Goal: Transaction & Acquisition: Purchase product/service

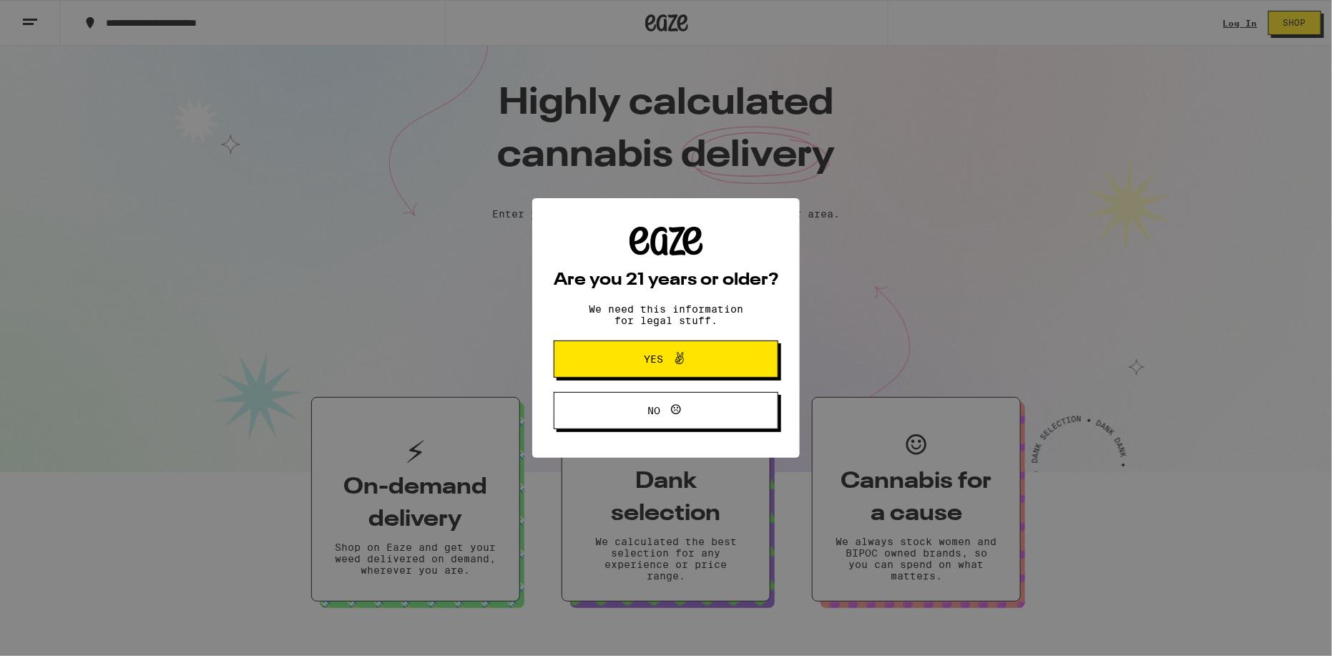
click at [696, 368] on span "Yes" at bounding box center [665, 359] width 109 height 19
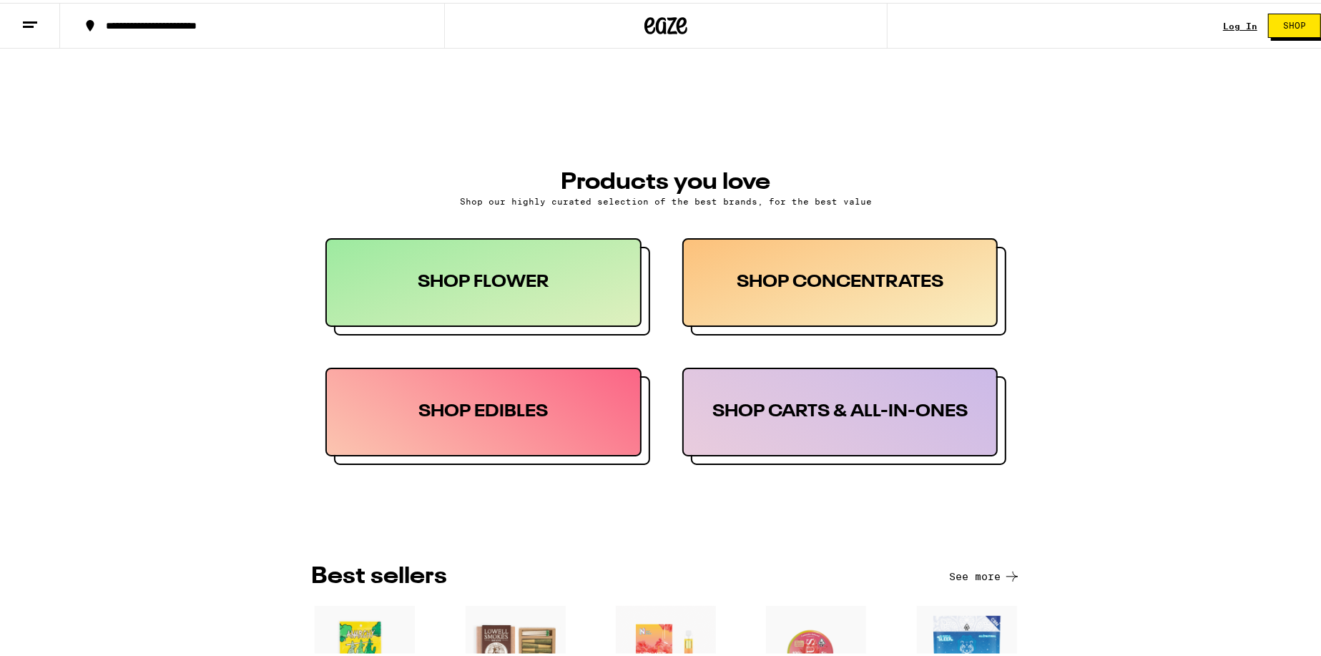
click at [565, 421] on div "SHOP EDIBLES" at bounding box center [483, 409] width 316 height 89
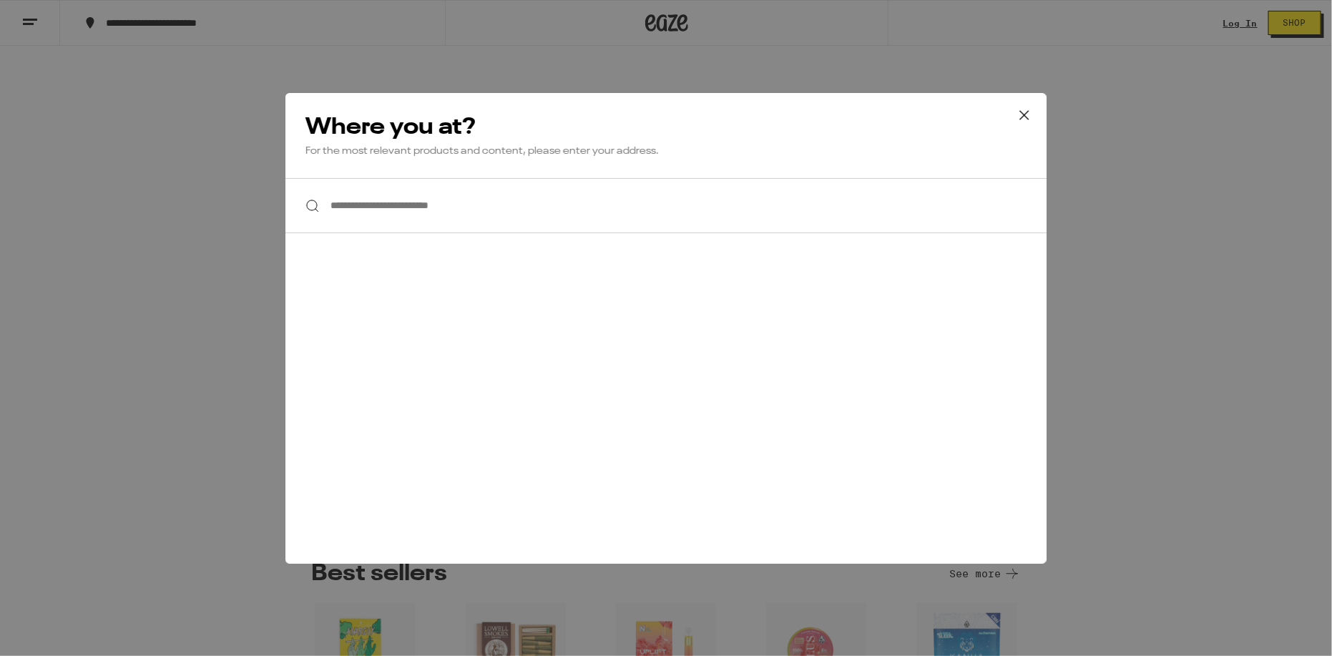
click at [390, 190] on input "**********" at bounding box center [665, 205] width 761 height 55
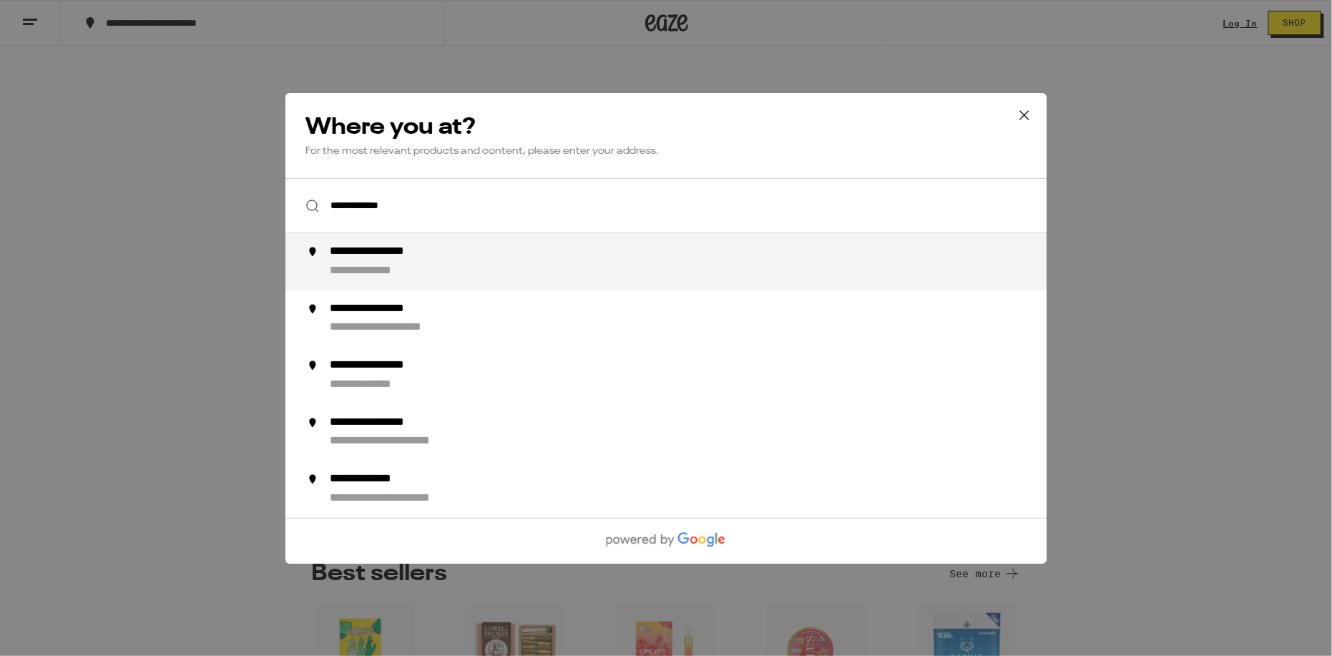
click at [446, 264] on div "**********" at bounding box center [695, 262] width 730 height 34
type input "**********"
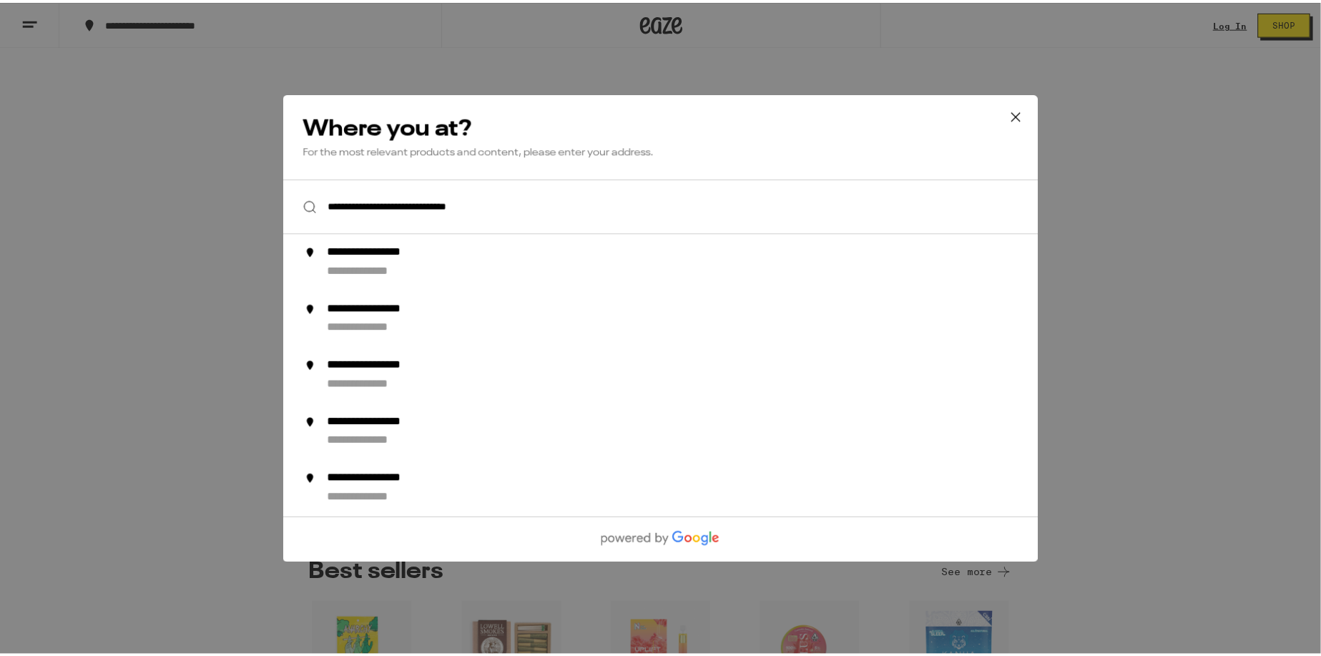
scroll to position [618, 0]
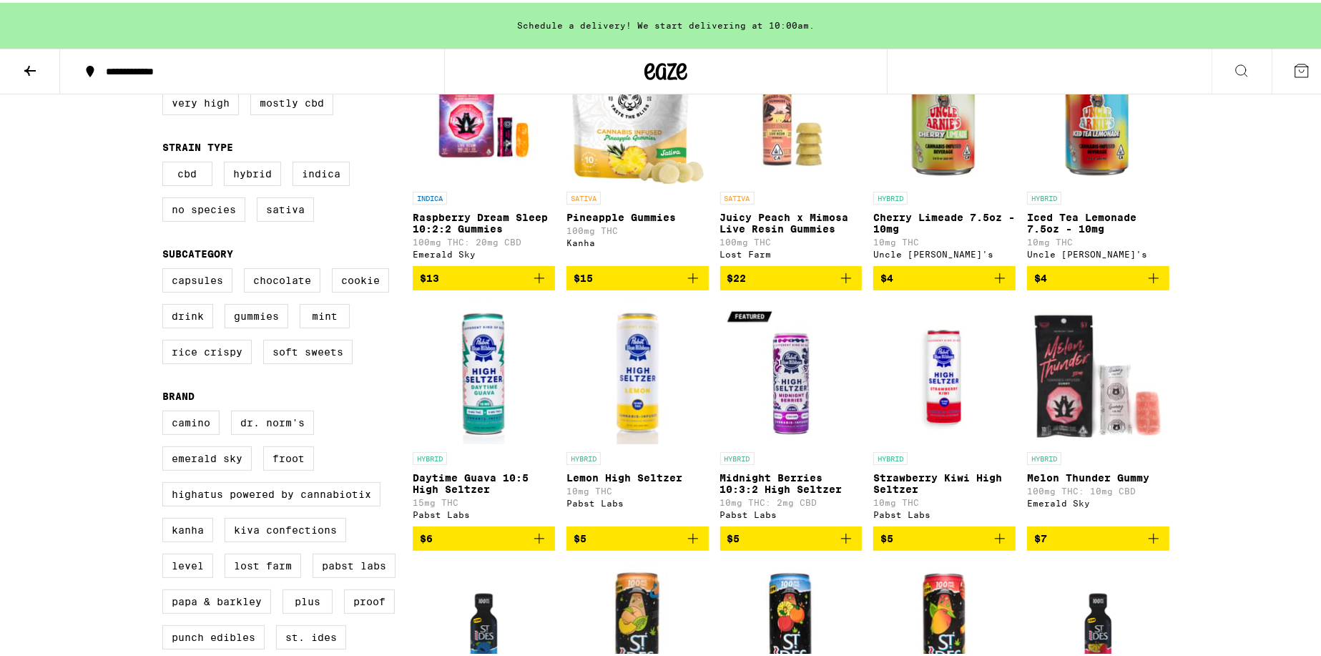
scroll to position [215, 0]
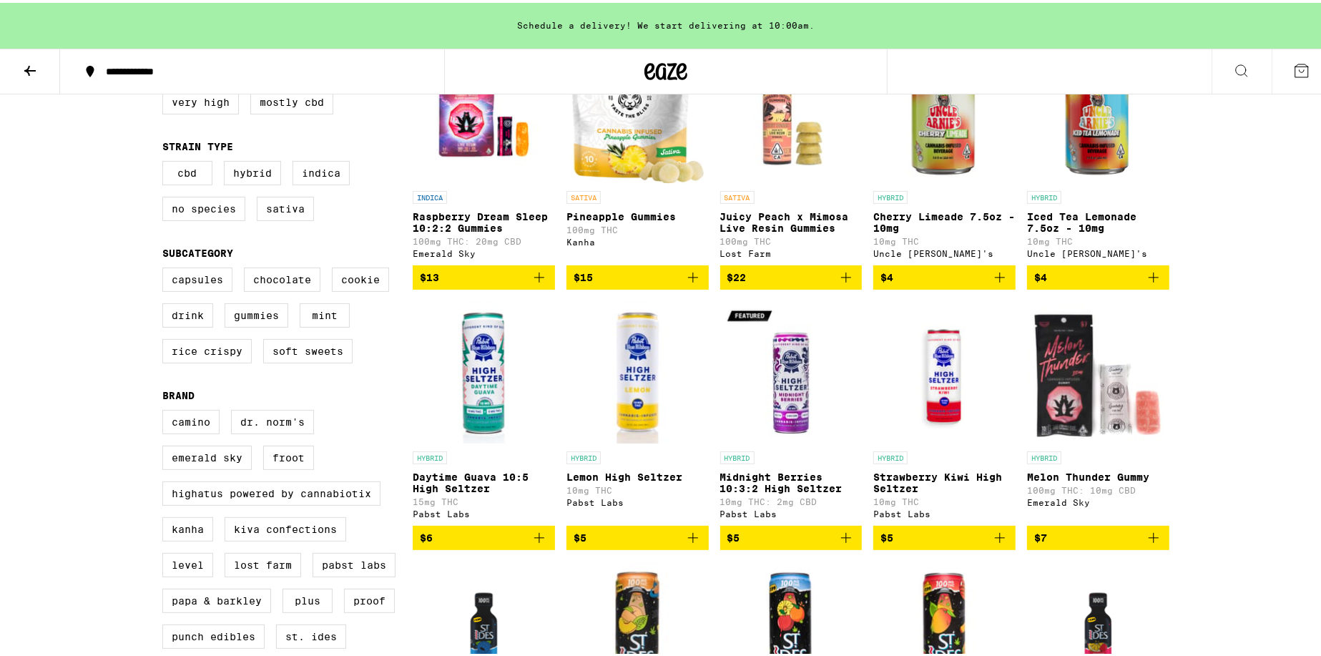
click at [634, 365] on img "Open page for Lemon High Seltzer from Pabst Labs" at bounding box center [637, 369] width 142 height 143
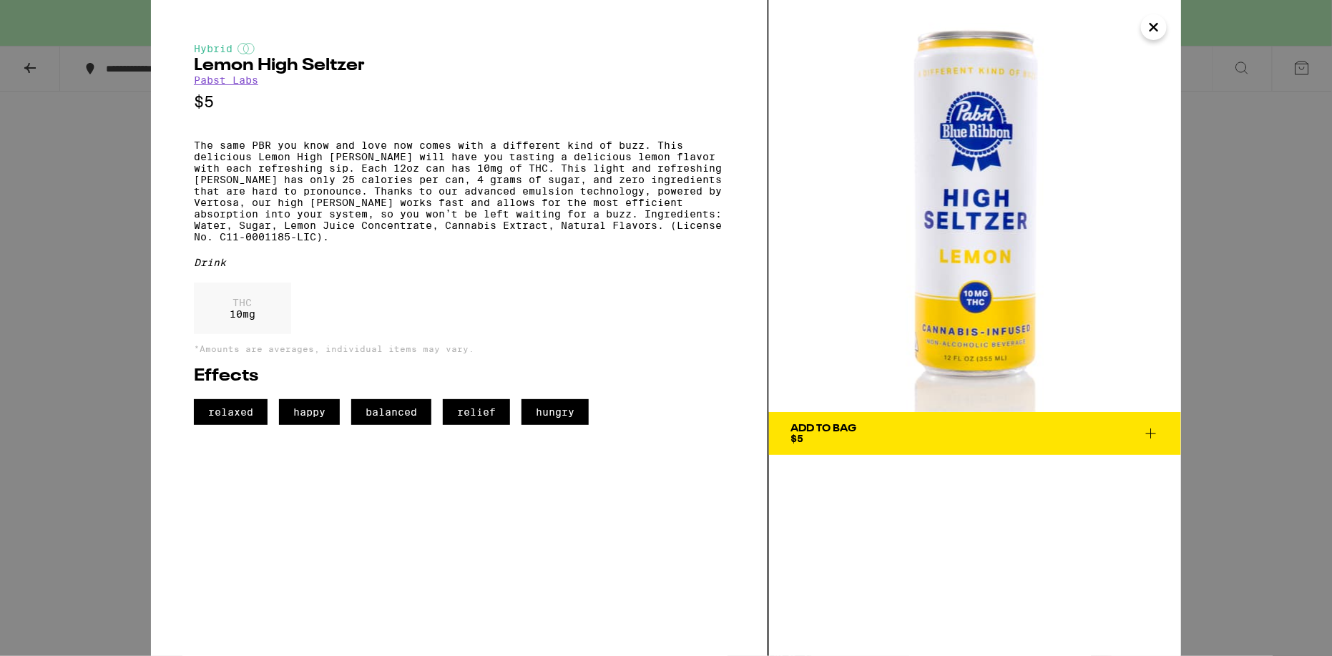
click at [1263, 247] on div "Hybrid Lemon High [PERSON_NAME] [PERSON_NAME] Labs $5 The same PBR you know and…" at bounding box center [666, 328] width 1332 height 656
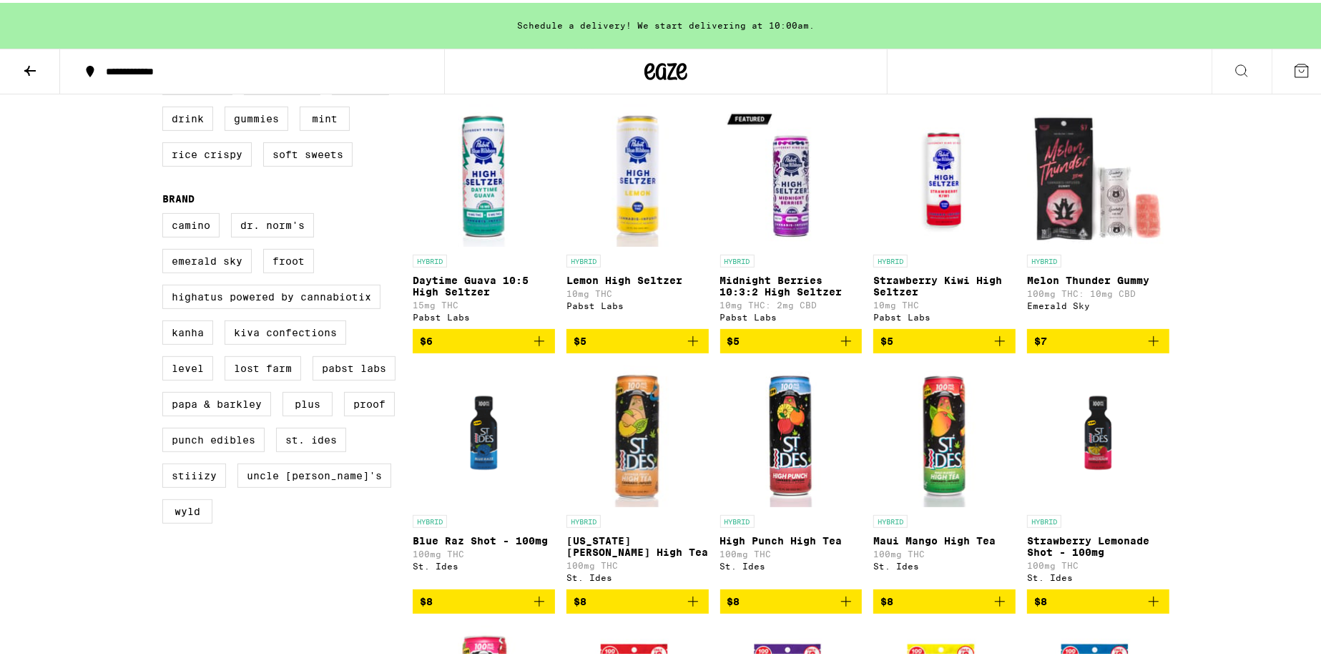
scroll to position [358, 0]
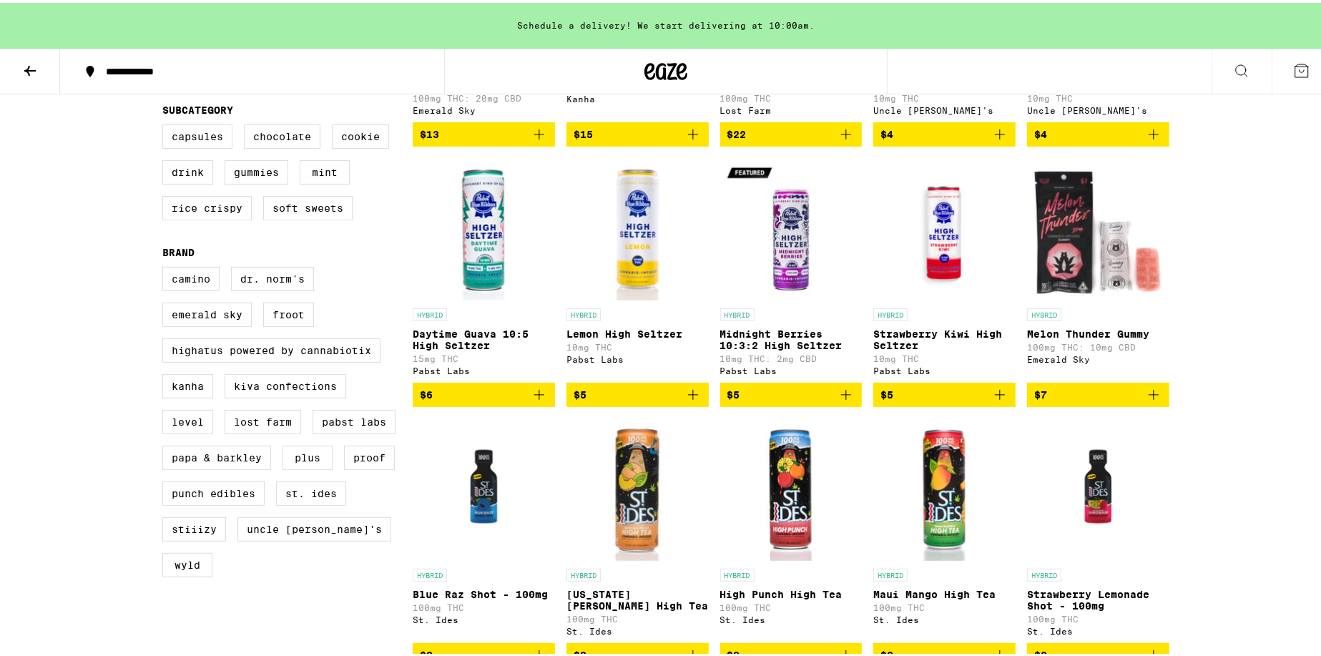
click at [938, 255] on img "Open page for Strawberry Kiwi High Seltzer from Pabst Labs" at bounding box center [944, 226] width 142 height 143
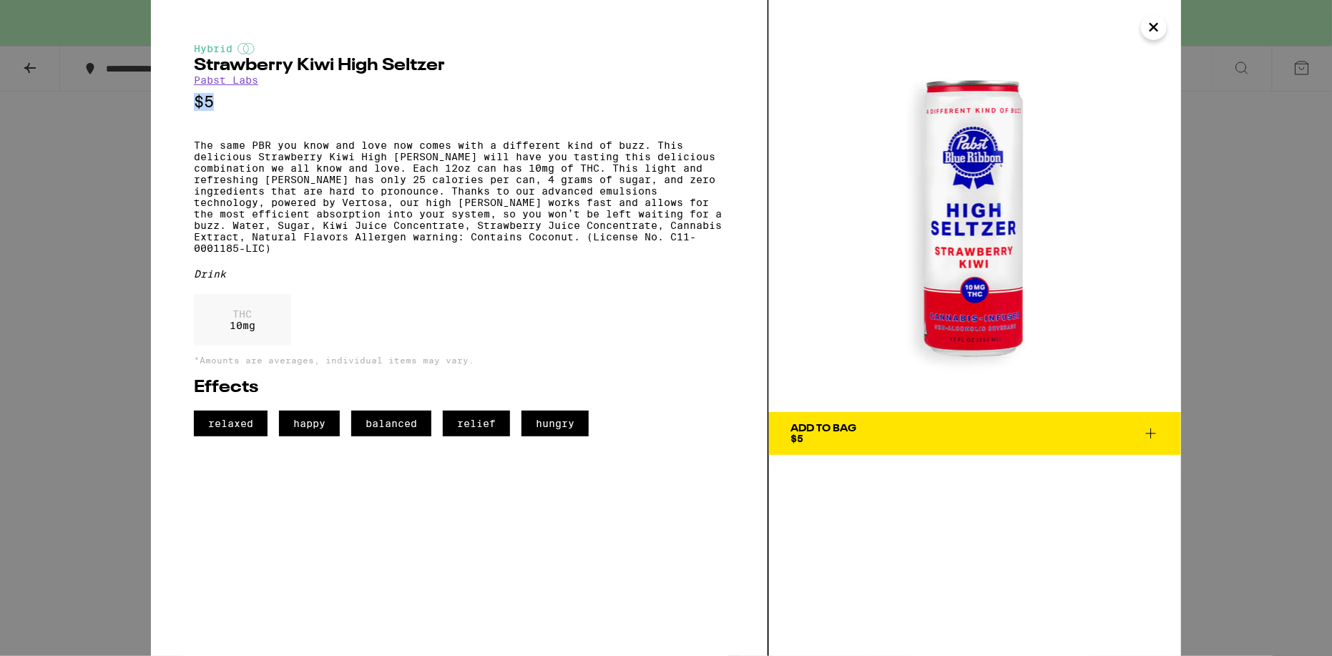
drag, startPoint x: 210, startPoint y: 104, endPoint x: 213, endPoint y: 111, distance: 7.4
click at [181, 106] on div "Hybrid Strawberry Kiwi High [PERSON_NAME] [PERSON_NAME] Labs $5 The same PBR yo…" at bounding box center [460, 328] width 618 height 656
click at [247, 111] on p "$5" at bounding box center [459, 102] width 531 height 18
click at [229, 109] on p "$5" at bounding box center [459, 102] width 531 height 18
drag, startPoint x: 223, startPoint y: 102, endPoint x: 182, endPoint y: 96, distance: 41.2
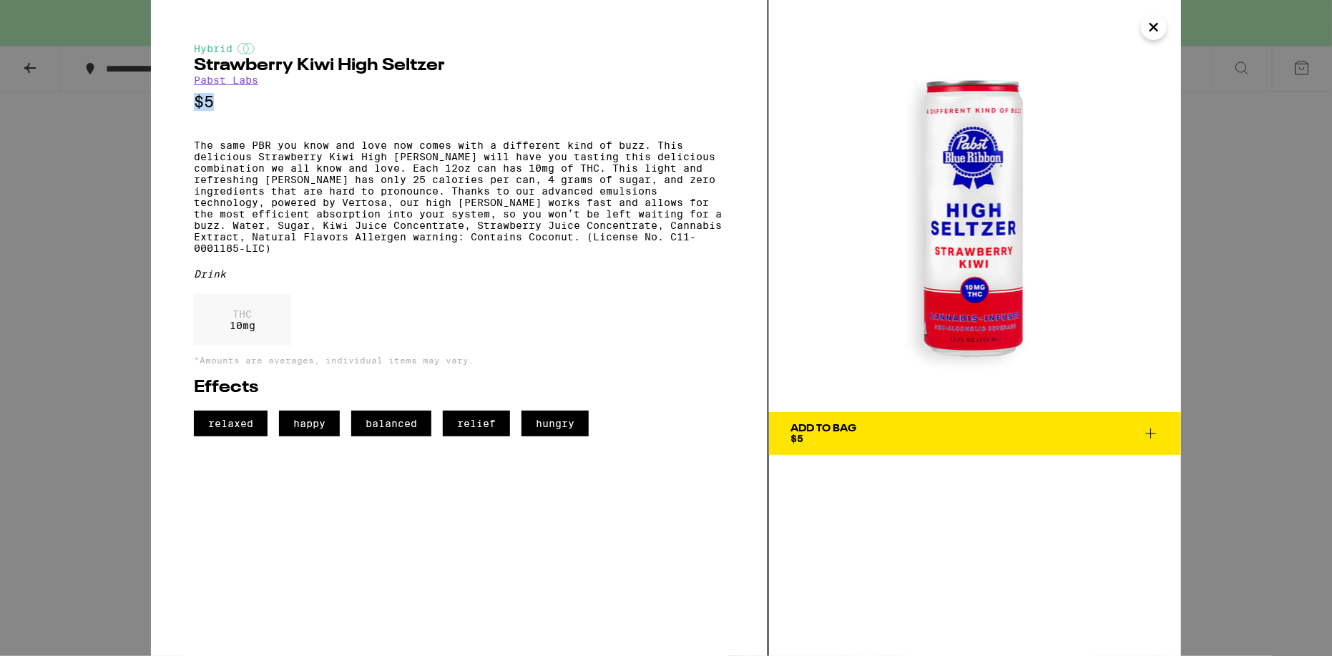
click at [182, 96] on div "Hybrid Strawberry Kiwi High [PERSON_NAME] [PERSON_NAME] Labs $5 The same PBR yo…" at bounding box center [460, 328] width 618 height 656
click at [230, 107] on p "$5" at bounding box center [459, 102] width 531 height 18
drag, startPoint x: 222, startPoint y: 347, endPoint x: 250, endPoint y: 343, distance: 27.4
click at [243, 342] on div "THC 10 mg" at bounding box center [242, 319] width 97 height 51
click at [454, 99] on p "$5" at bounding box center [459, 102] width 531 height 18
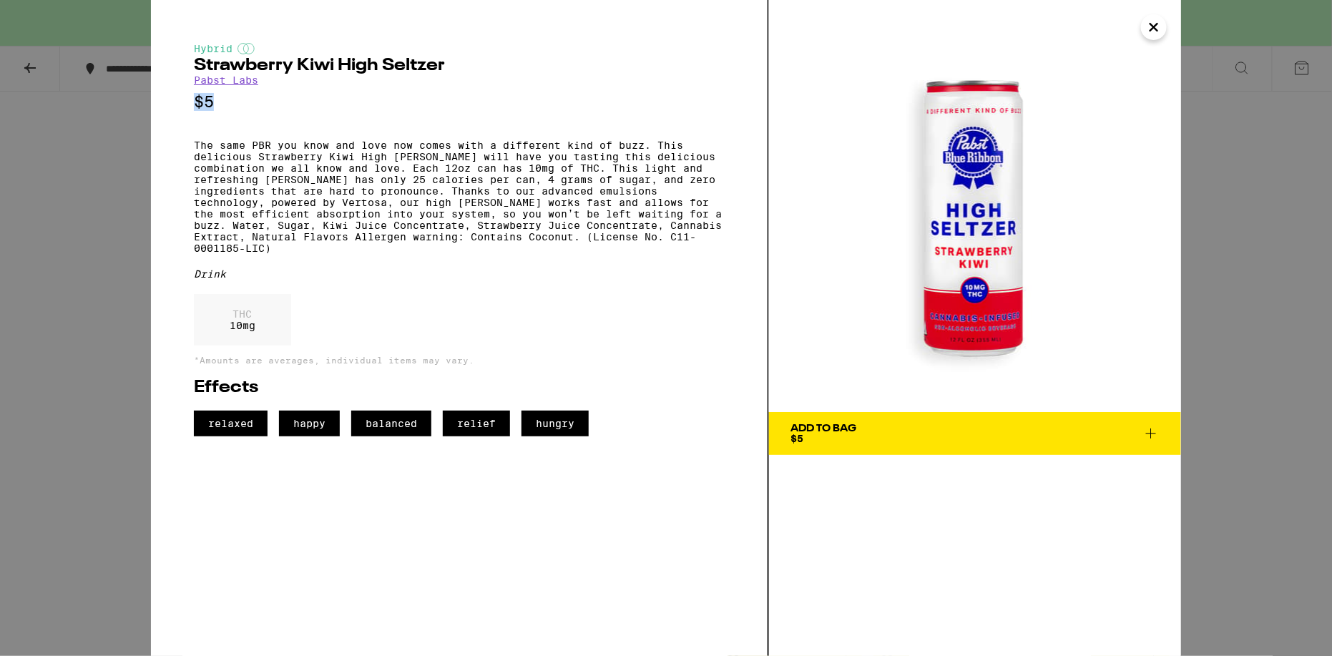
drag, startPoint x: 213, startPoint y: 115, endPoint x: 186, endPoint y: 111, distance: 27.5
click at [186, 111] on div "Hybrid Strawberry Kiwi High [PERSON_NAME] [PERSON_NAME] Labs $5 The same PBR yo…" at bounding box center [460, 328] width 618 height 656
click at [286, 117] on div "Hybrid Strawberry Kiwi High [PERSON_NAME] [PERSON_NAME] Labs $5 The same PBR yo…" at bounding box center [459, 239] width 531 height 393
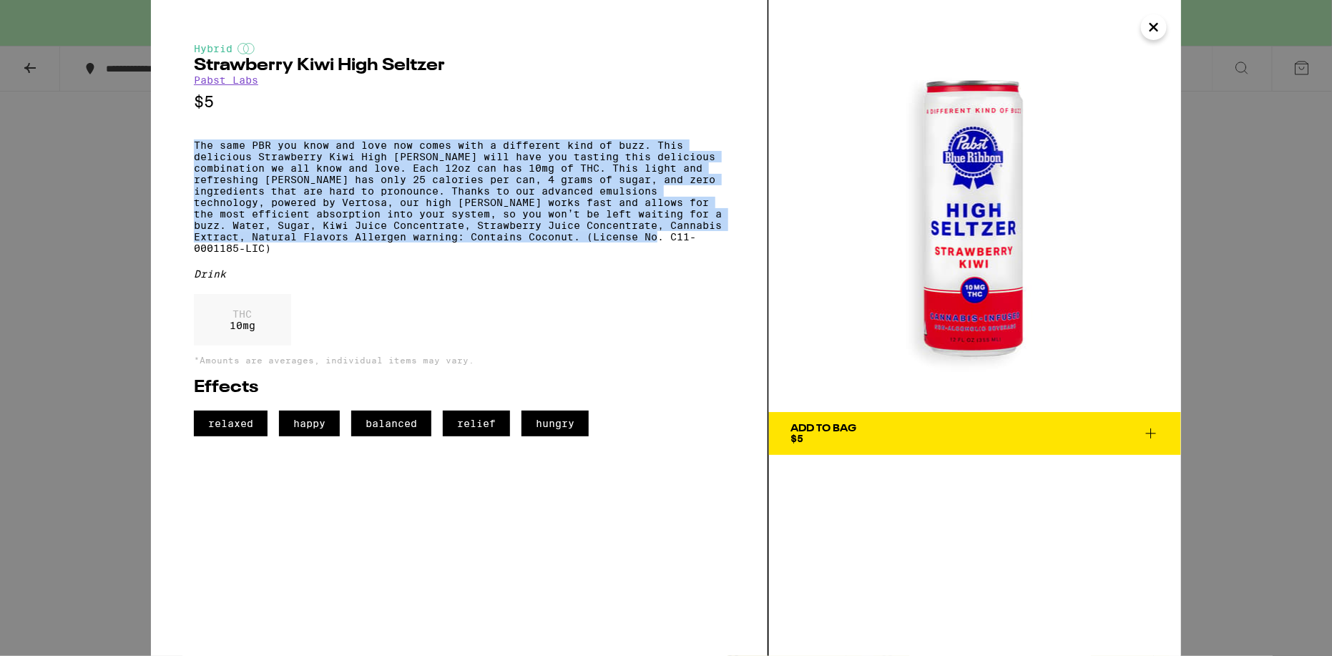
drag, startPoint x: 289, startPoint y: 267, endPoint x: 179, endPoint y: 147, distance: 163.0
click at [179, 147] on div "Hybrid Strawberry Kiwi High [PERSON_NAME] [PERSON_NAME] Labs $5 The same PBR yo…" at bounding box center [460, 328] width 618 height 656
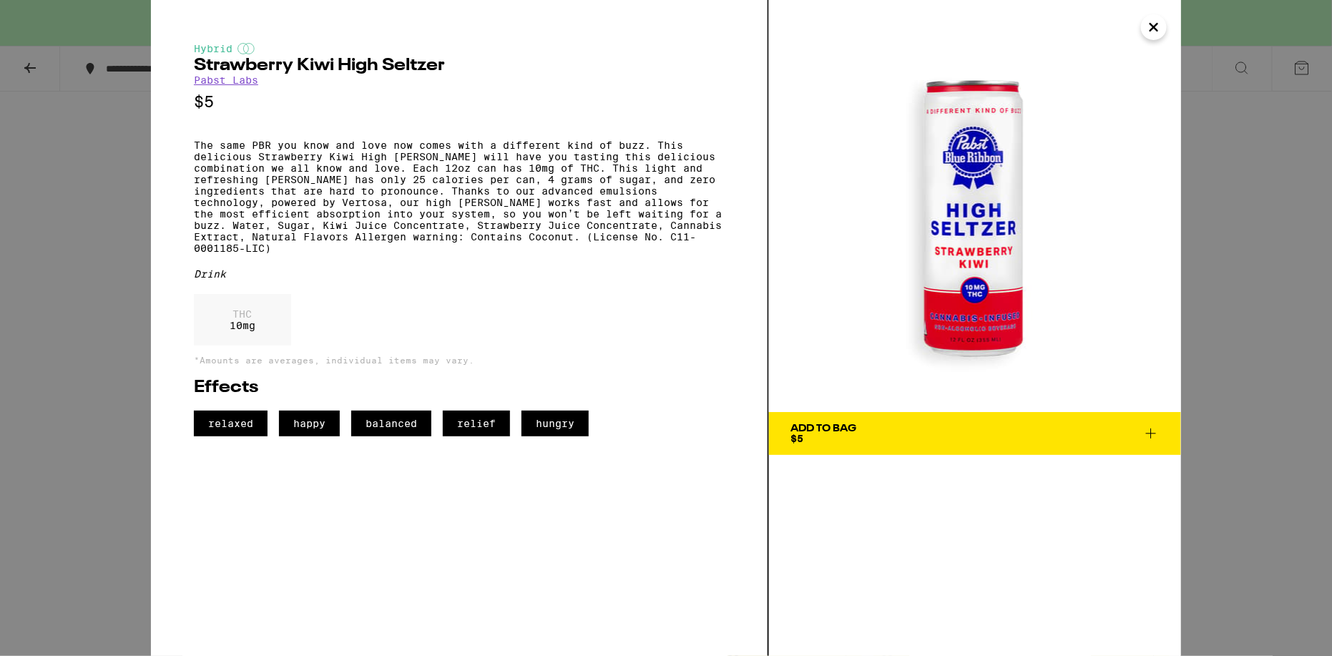
click at [1301, 275] on div "Hybrid Strawberry Kiwi High [PERSON_NAME] [PERSON_NAME] Labs $5 The same PBR yo…" at bounding box center [666, 328] width 1332 height 656
click at [1214, 153] on div "Hybrid Strawberry Kiwi High [PERSON_NAME] [PERSON_NAME] Labs $5 The same PBR yo…" at bounding box center [666, 328] width 1332 height 656
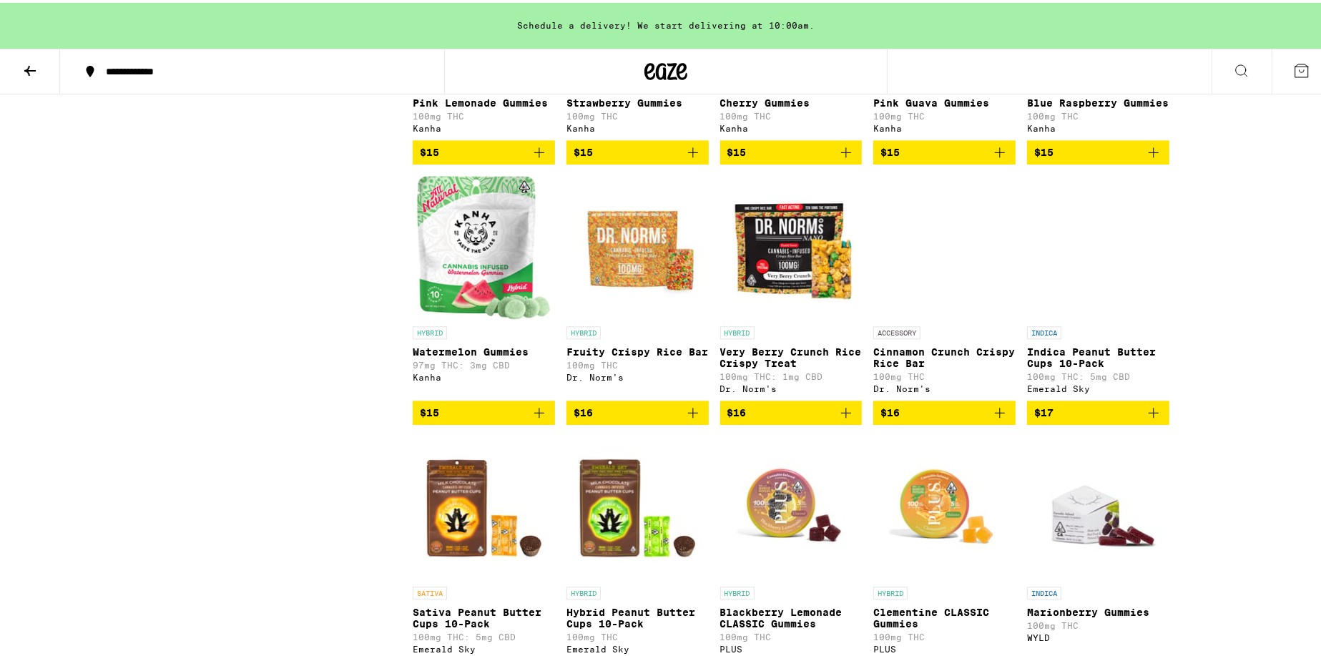
scroll to position [2932, 0]
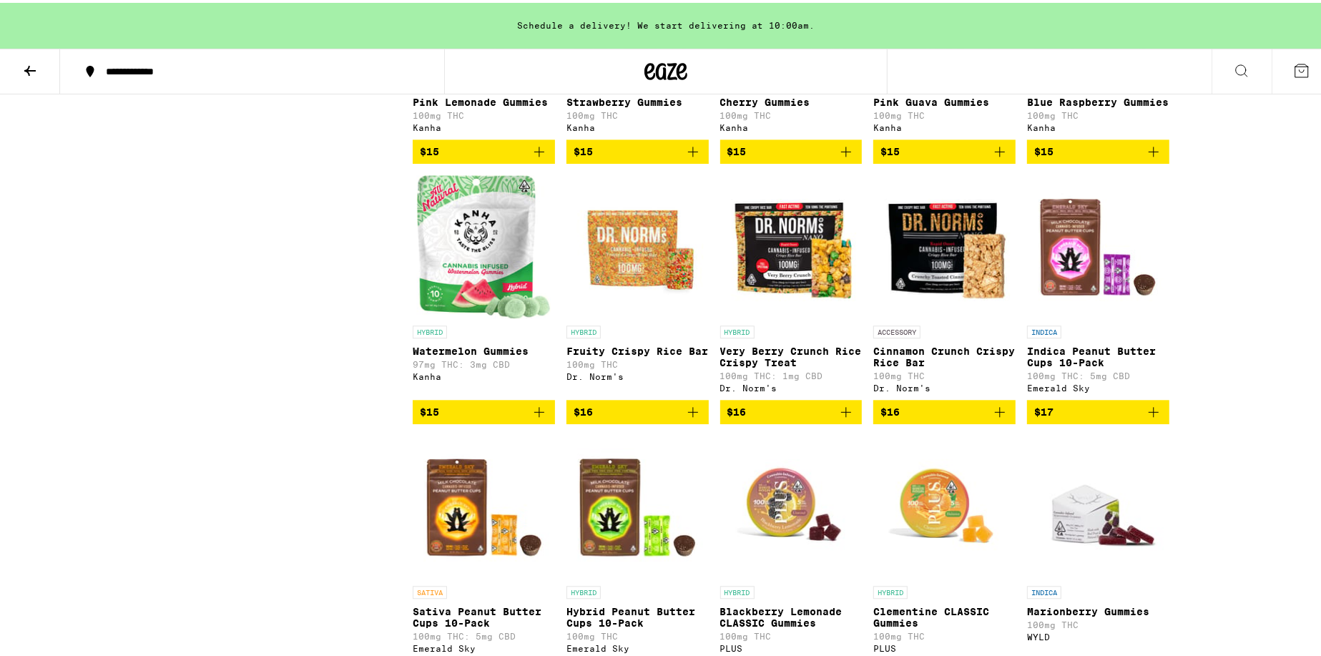
click at [662, 315] on img "Open page for Fruity Crispy Rice Bar from Dr. Norm's" at bounding box center [637, 243] width 142 height 143
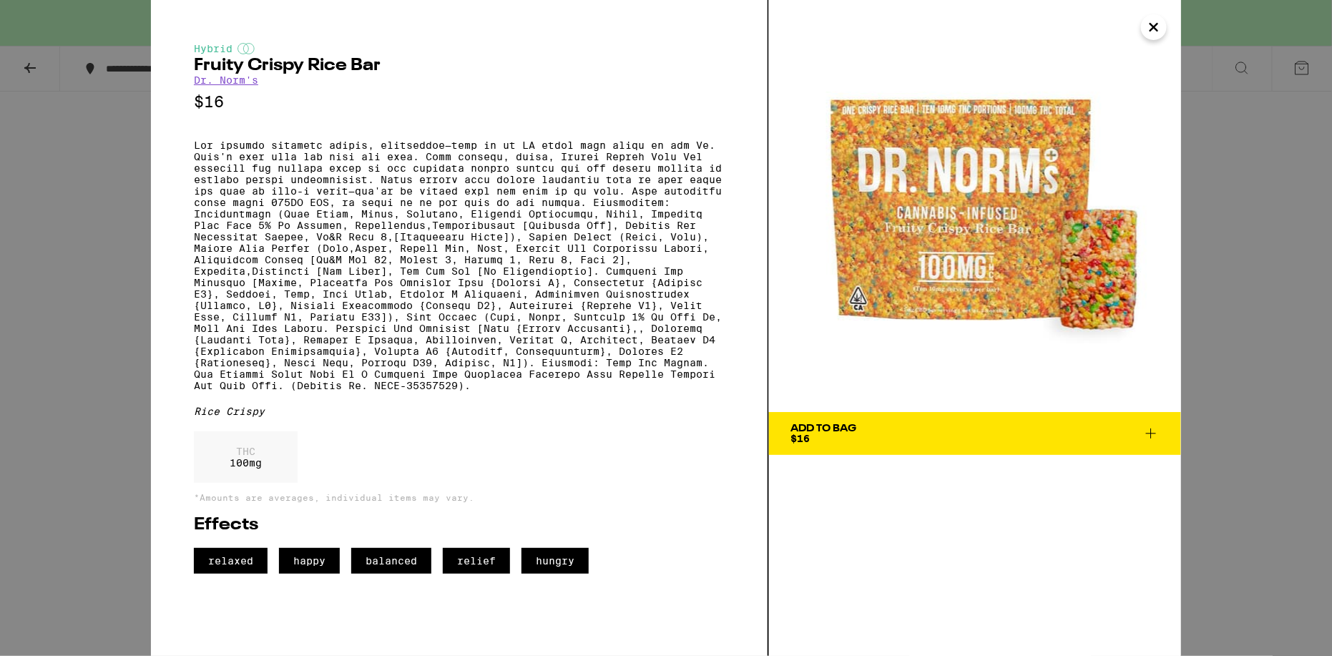
click at [1320, 132] on div "Hybrid Fruity Crispy Rice Bar Dr. Norm's $16 Rice Crispy THC 100 mg *Amounts ar…" at bounding box center [666, 328] width 1332 height 656
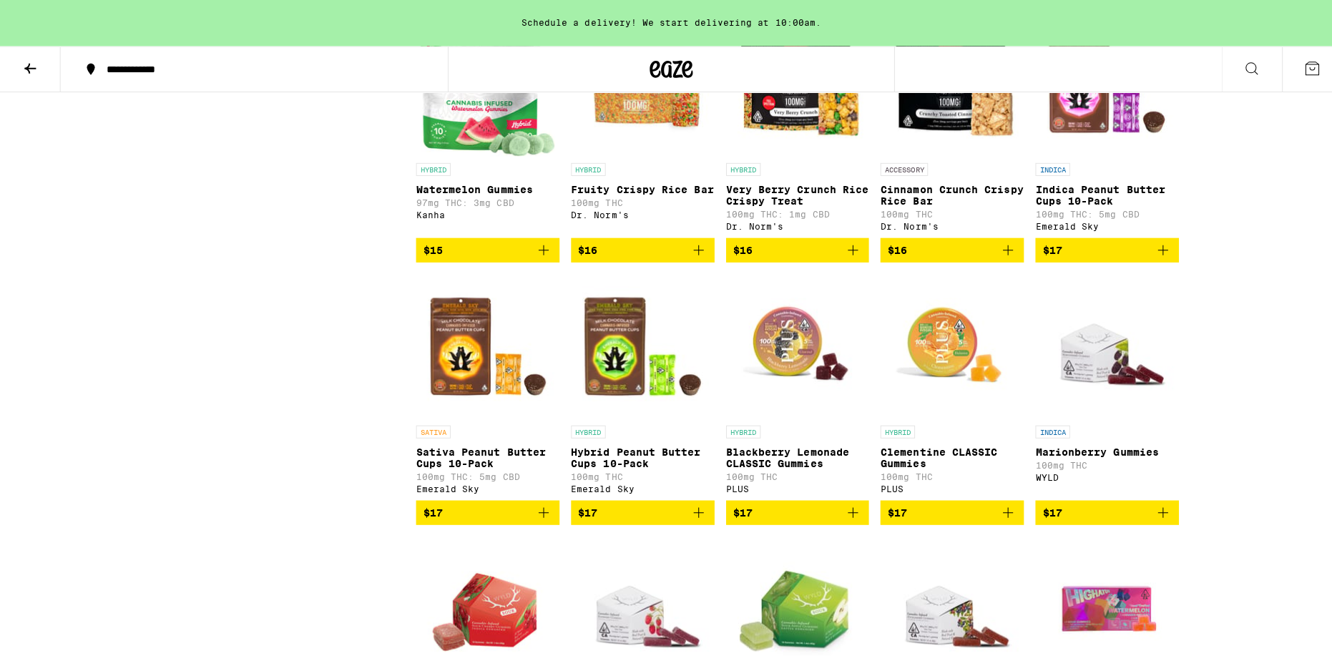
scroll to position [3075, 0]
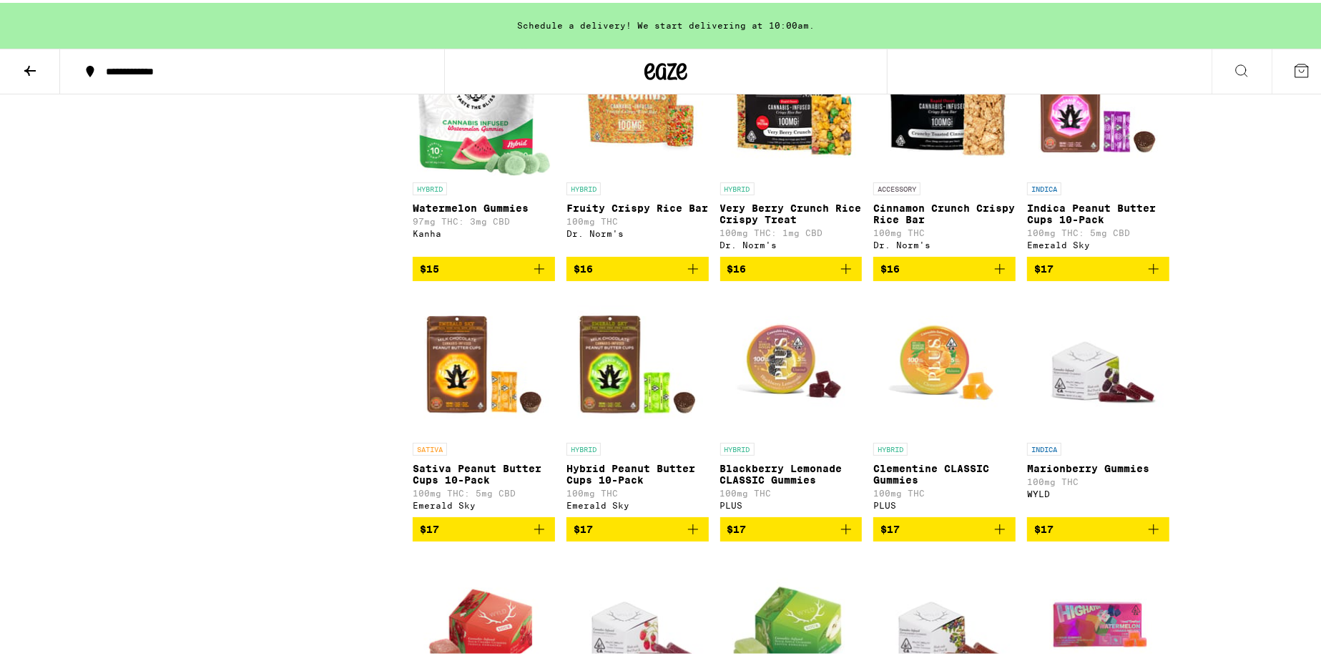
click at [948, 172] on img "Open page for Cinnamon Crunch Crispy Rice Bar from Dr. Norm's" at bounding box center [944, 100] width 142 height 143
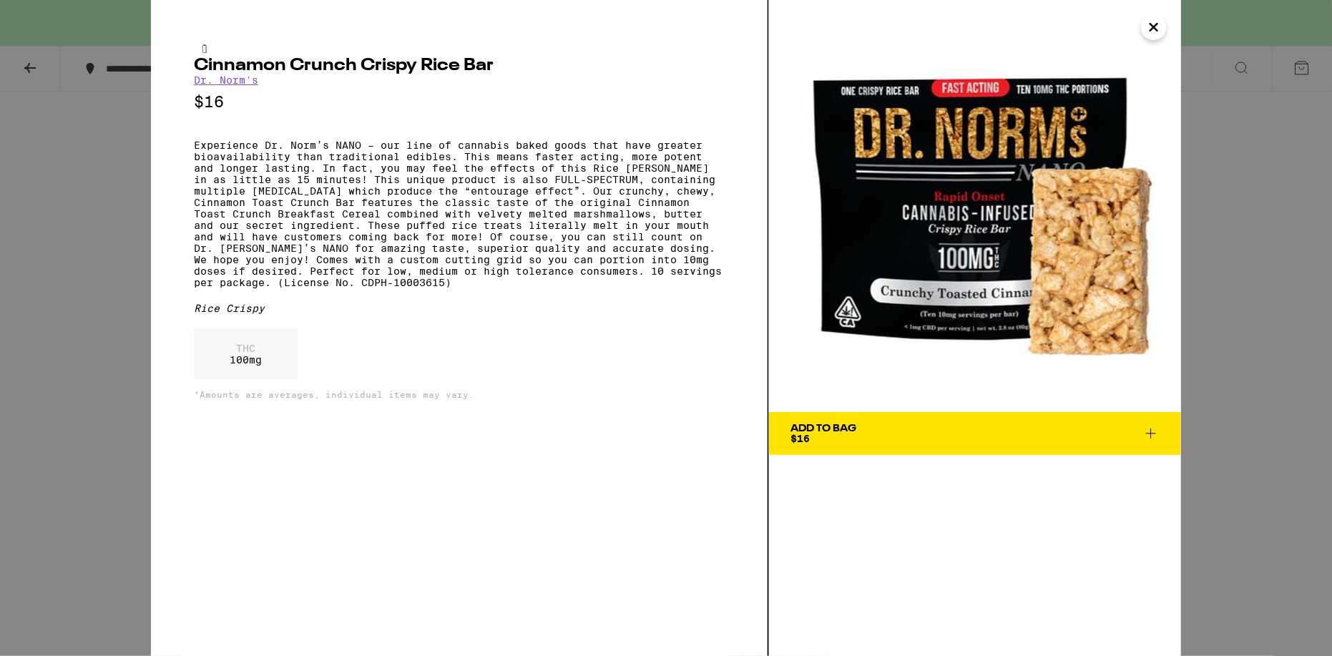
click at [1302, 275] on div "Cinnamon Crunch Crispy Rice Bar Dr. Norm's $16 Rice Crispy THC 100 mg *Amounts …" at bounding box center [666, 328] width 1332 height 656
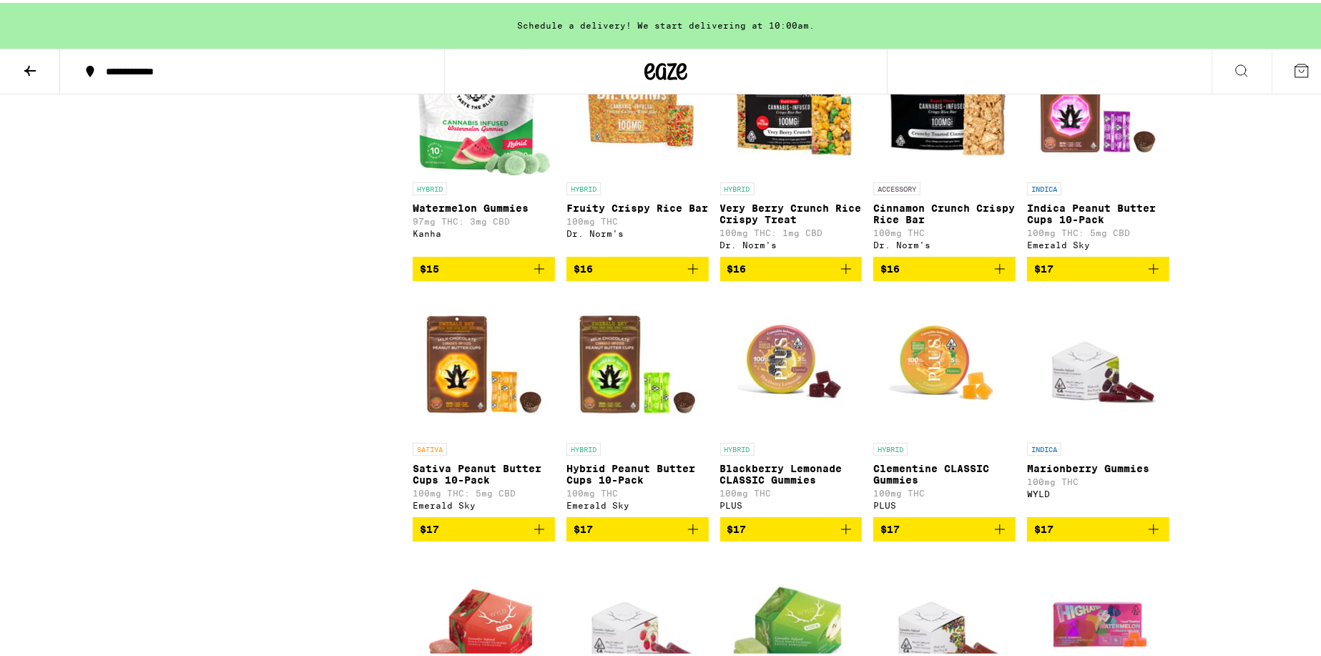
click at [942, 172] on img "Open page for Cinnamon Crunch Crispy Rice Bar from Dr. Norm's" at bounding box center [944, 100] width 142 height 143
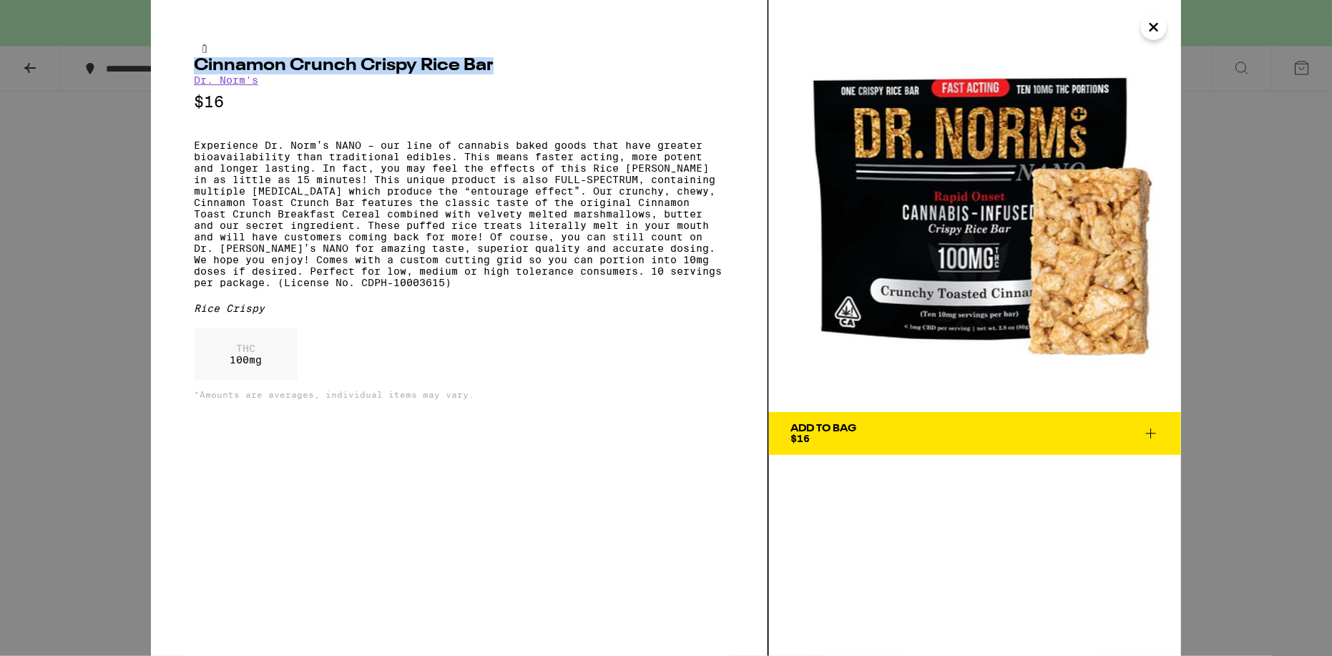
drag, startPoint x: 492, startPoint y: 66, endPoint x: 193, endPoint y: 58, distance: 299.1
click at [193, 58] on div "Cinnamon Crunch Crispy Rice Bar Dr. Norm's $16 Rice Crispy THC 100 mg *Amounts …" at bounding box center [460, 328] width 618 height 656
